Goal: Check status

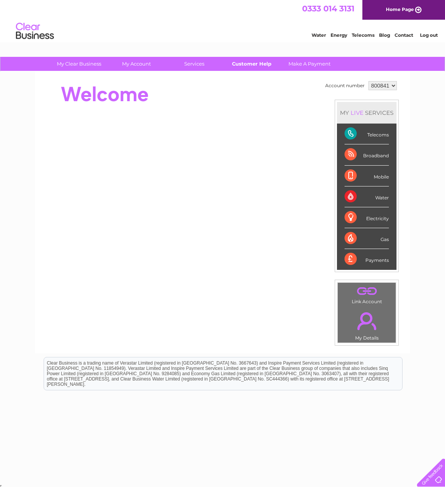
click at [247, 65] on link "Customer Help" at bounding box center [251, 64] width 62 height 14
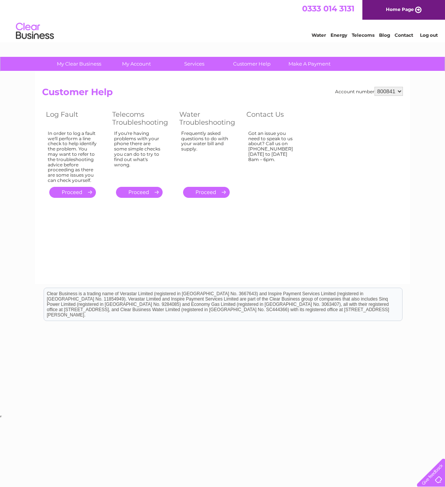
click at [63, 187] on link "." at bounding box center [72, 192] width 47 height 11
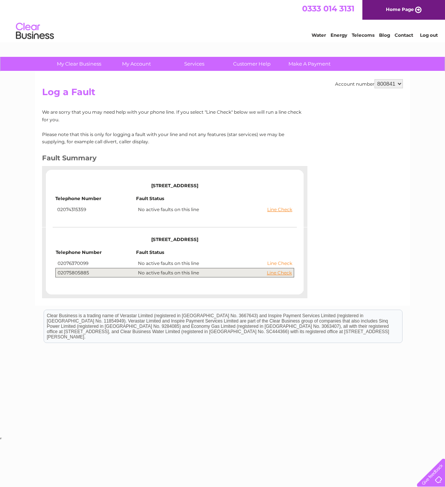
click at [279, 261] on link "Line Check" at bounding box center [279, 263] width 25 height 5
click at [277, 270] on link "Line Check" at bounding box center [279, 272] width 25 height 5
